Goal: Task Accomplishment & Management: Manage account settings

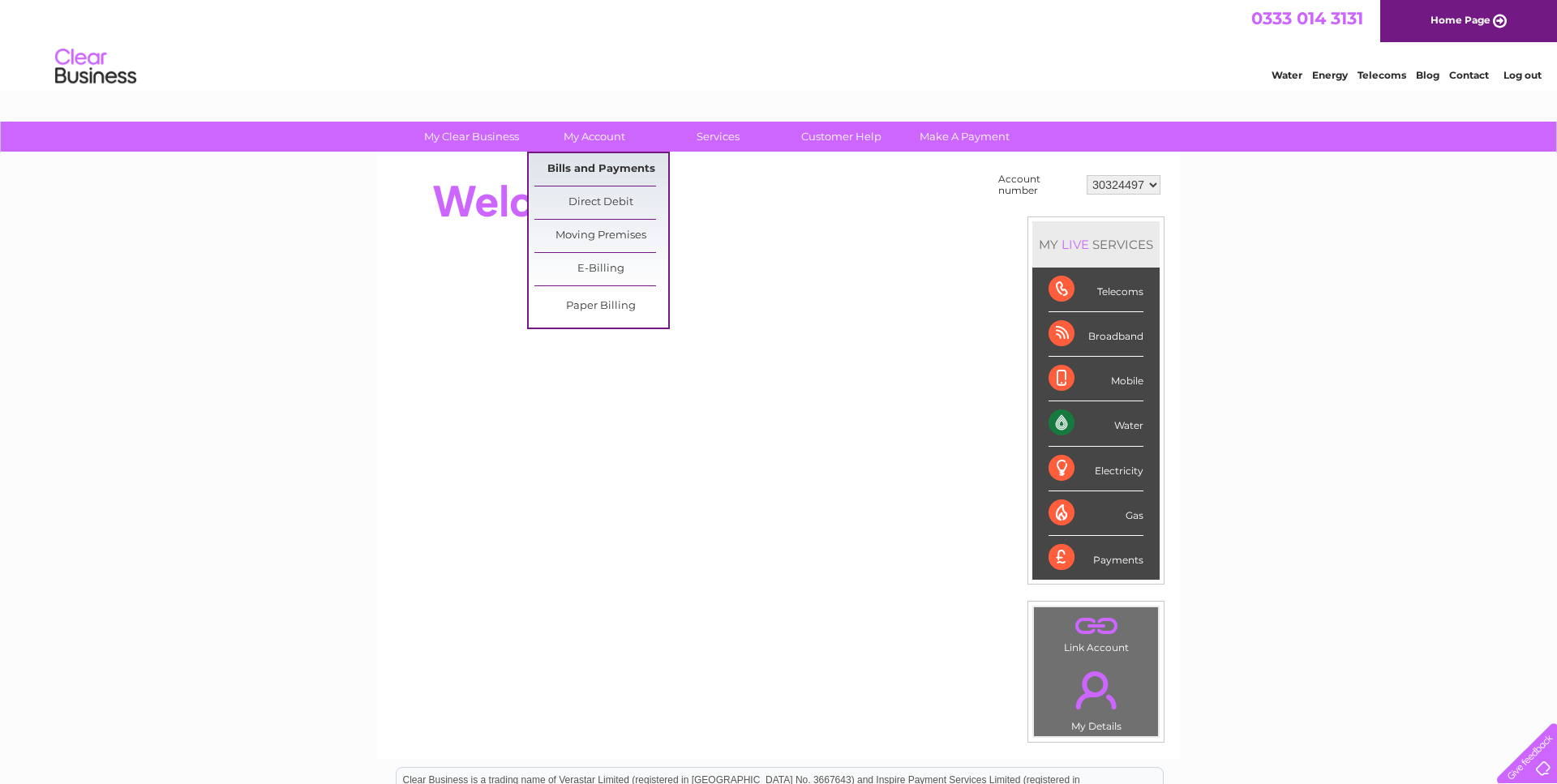
click at [613, 171] on link "Bills and Payments" at bounding box center [601, 170] width 134 height 33
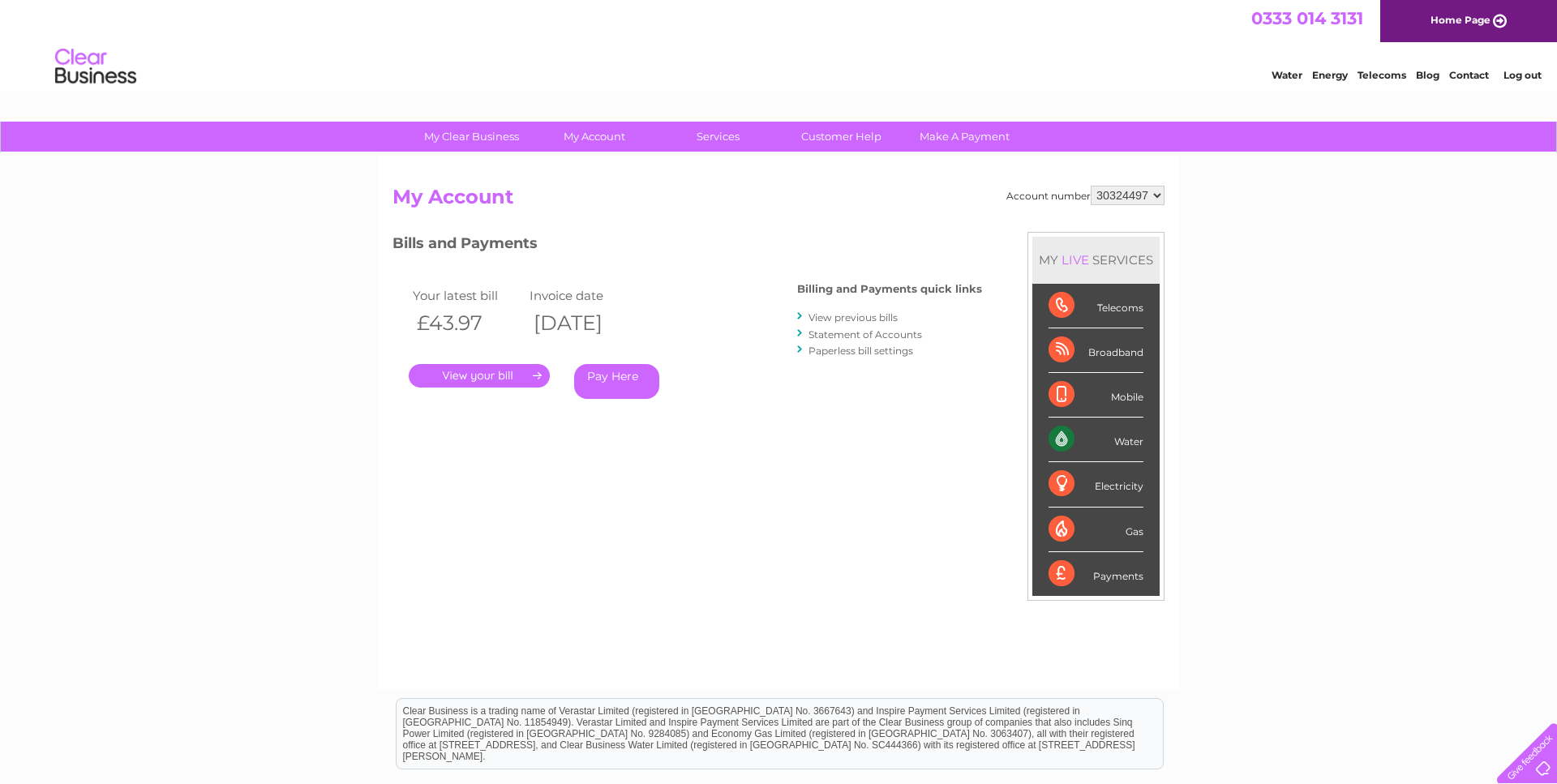
click at [517, 373] on link "." at bounding box center [479, 376] width 142 height 24
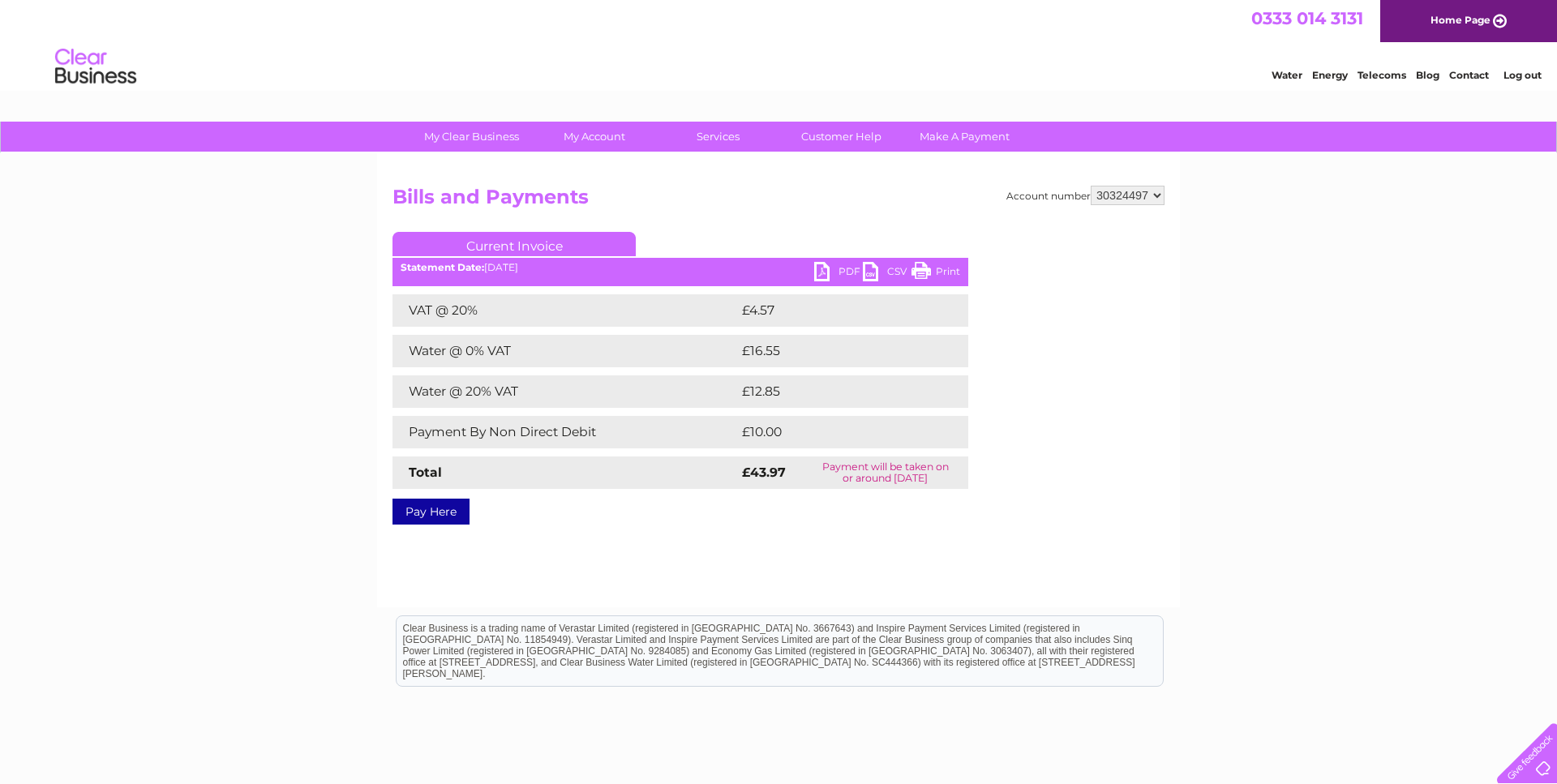
click at [844, 271] on link "PDF" at bounding box center [838, 274] width 48 height 24
